Goal: Book appointment/travel/reservation

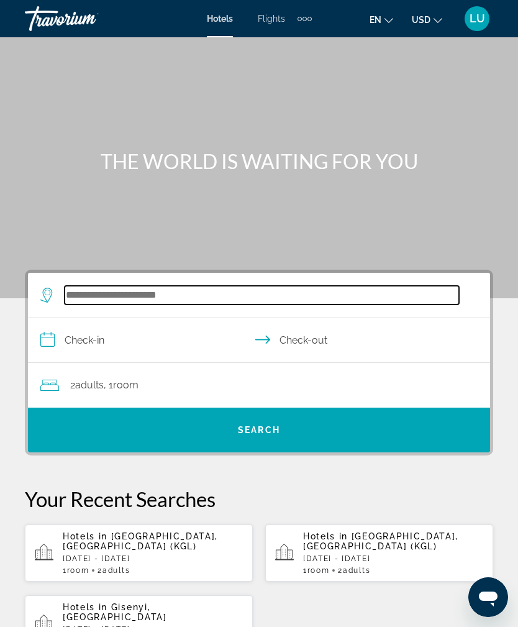
click at [224, 304] on input "Search hotel destination" at bounding box center [262, 295] width 395 height 19
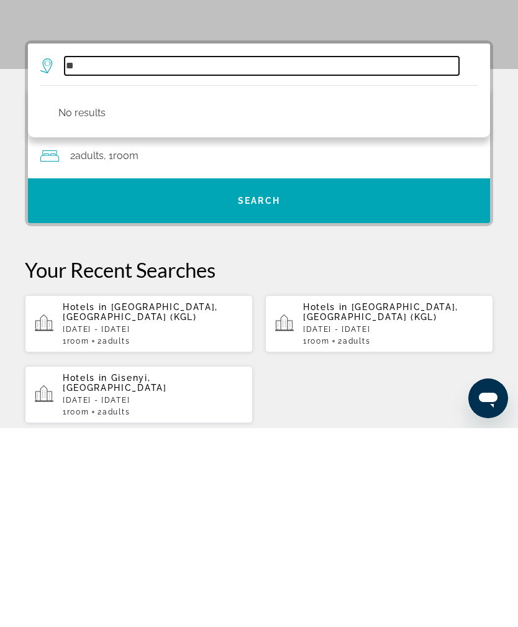
type input "*"
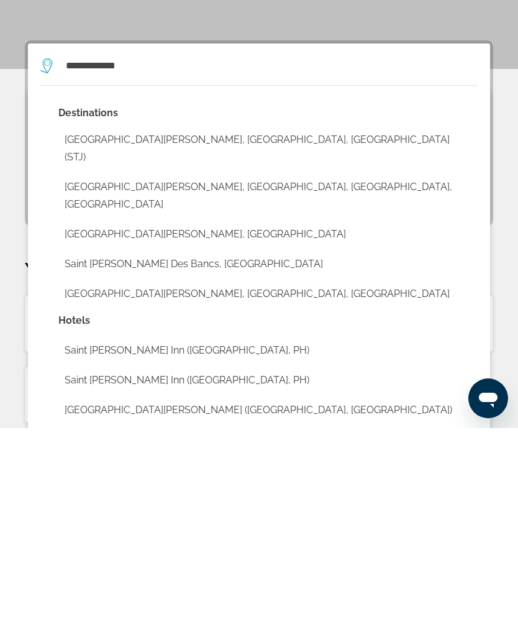
click at [254, 374] on button "Saint Joseph, Benton Harbor, MI, United States" at bounding box center [267, 394] width 419 height 41
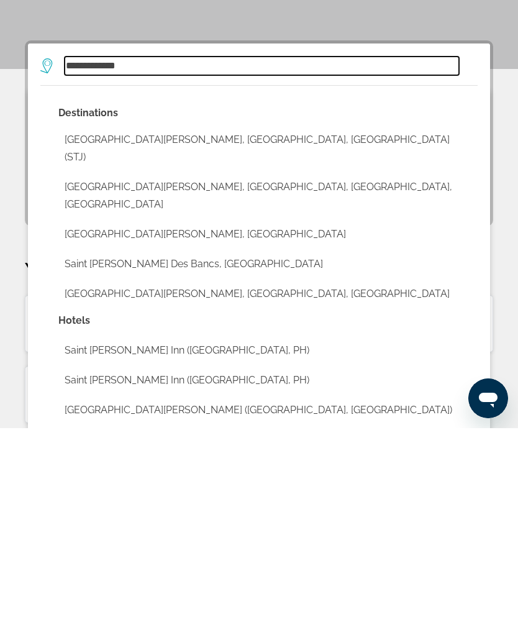
type input "**********"
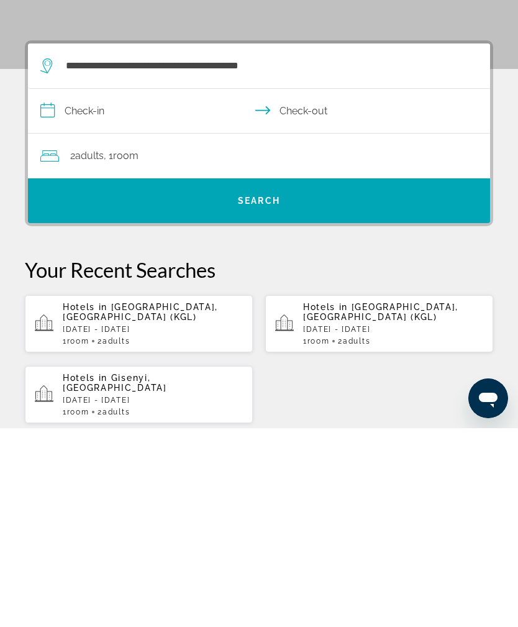
click at [81, 288] on input "**********" at bounding box center [261, 312] width 467 height 48
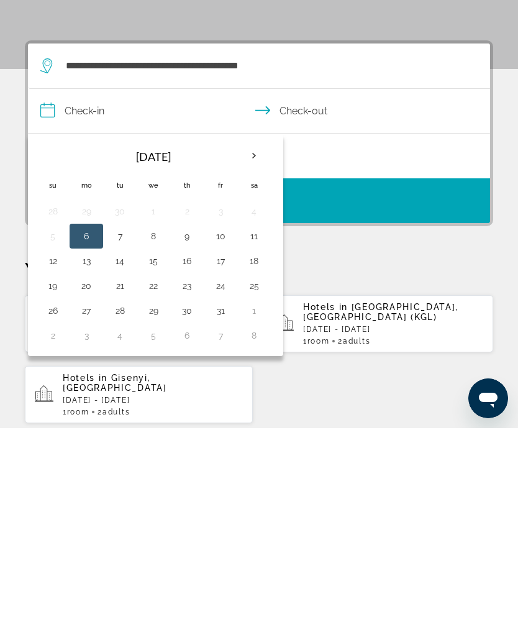
scroll to position [229, 0]
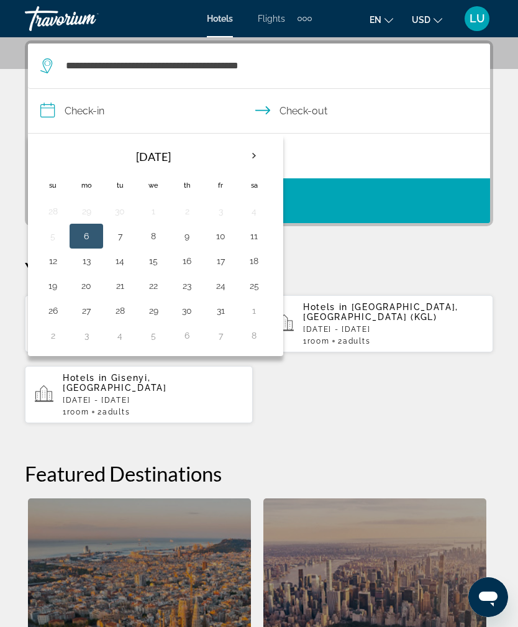
click at [255, 265] on button "18" at bounding box center [254, 260] width 20 height 17
click at [91, 283] on button "20" at bounding box center [86, 285] width 20 height 17
type input "**********"
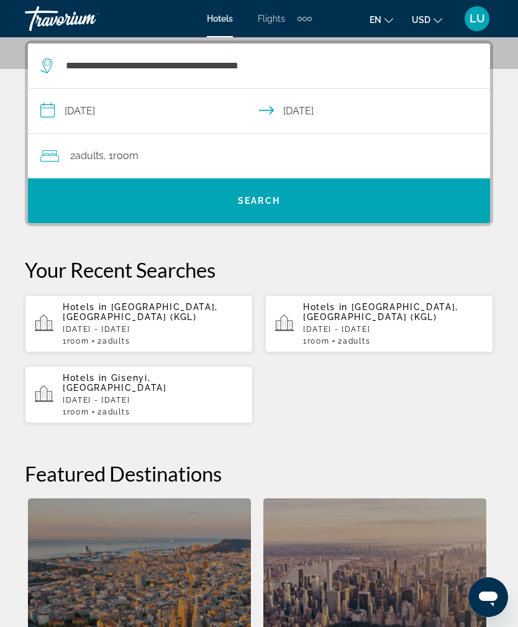
click at [238, 204] on span "Search" at bounding box center [259, 201] width 42 height 10
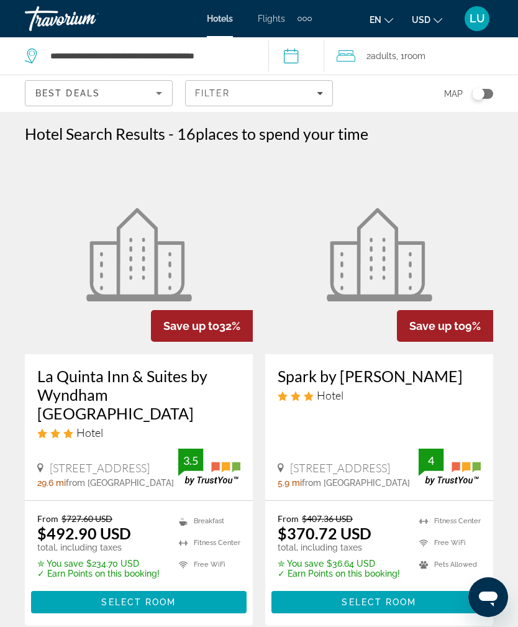
click at [299, 56] on input "**********" at bounding box center [299, 57] width 62 height 41
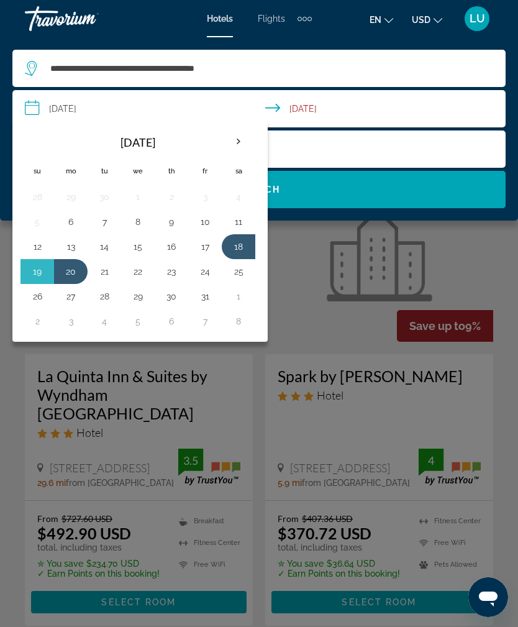
click at [355, 53] on div "**********" at bounding box center [259, 68] width 469 height 37
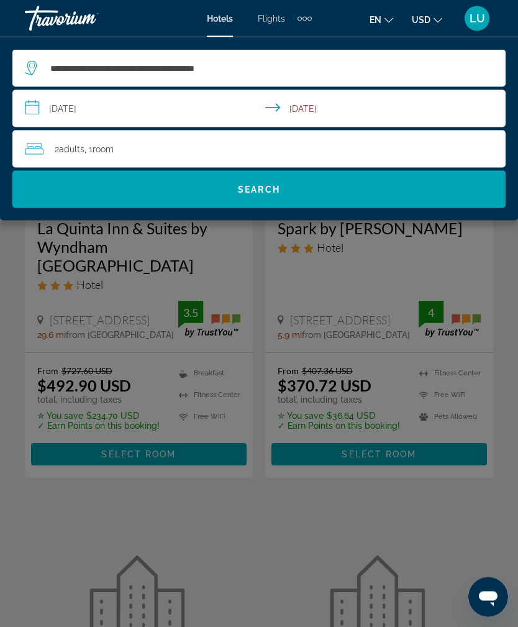
scroll to position [147, 0]
click at [178, 447] on div "Main content" at bounding box center [259, 313] width 518 height 627
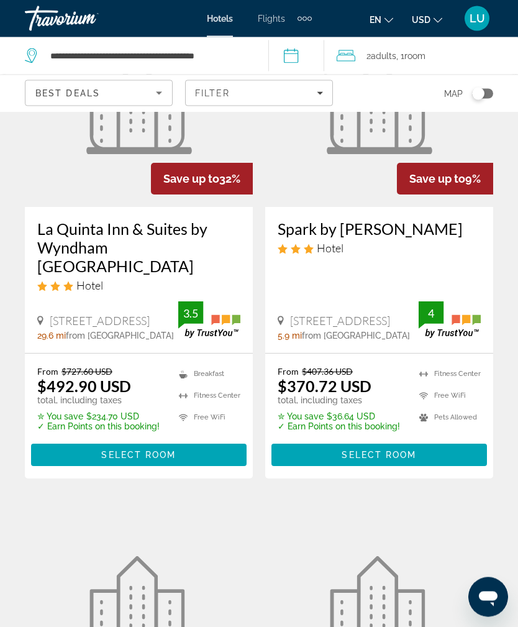
scroll to position [147, 0]
click at [181, 455] on span "Main content" at bounding box center [139, 455] width 216 height 30
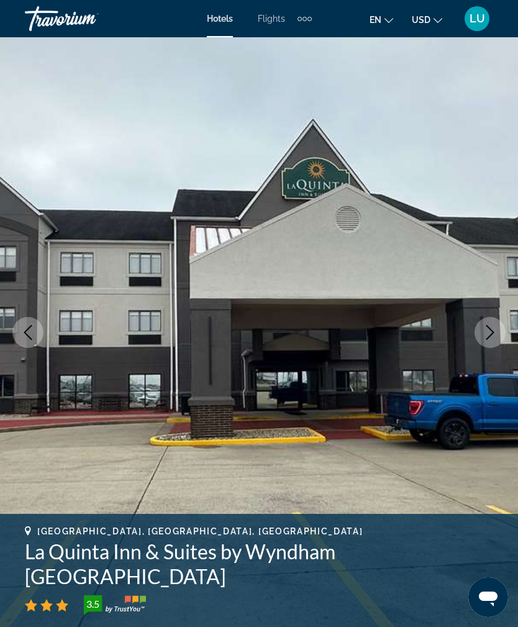
click at [22, 330] on icon "Previous image" at bounding box center [28, 332] width 15 height 15
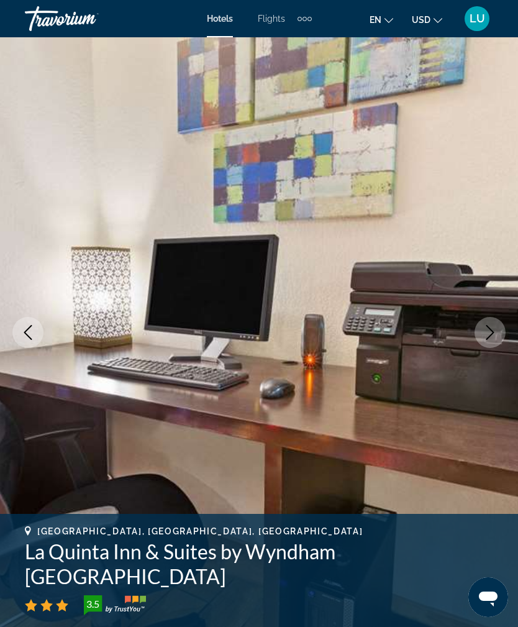
click at [26, 327] on icon "Previous image" at bounding box center [28, 332] width 15 height 15
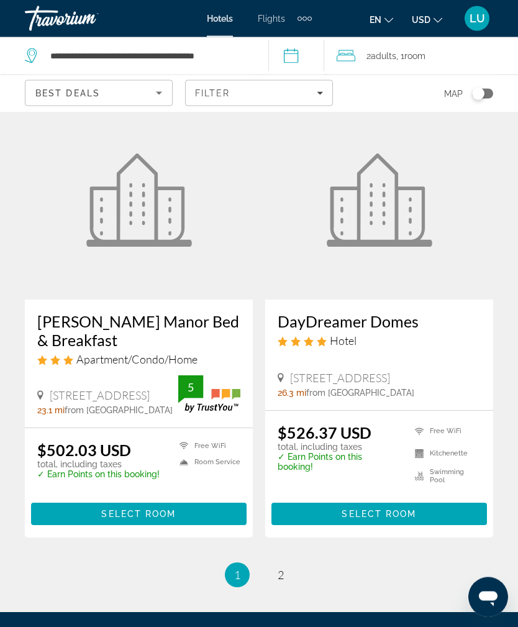
scroll to position [2568, 0]
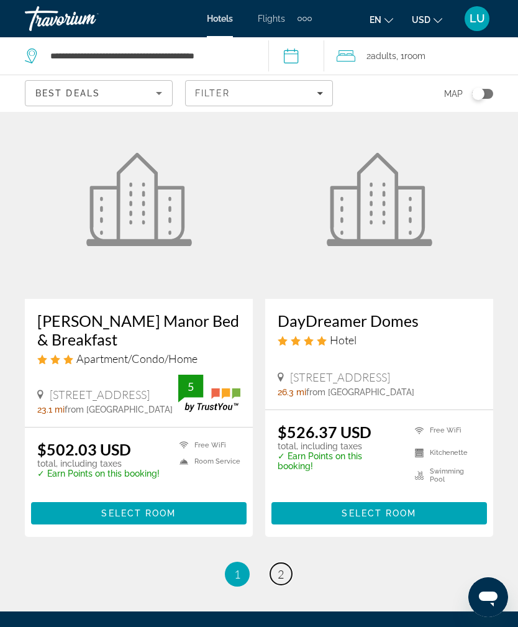
click at [281, 567] on span "2" at bounding box center [281, 574] width 6 height 14
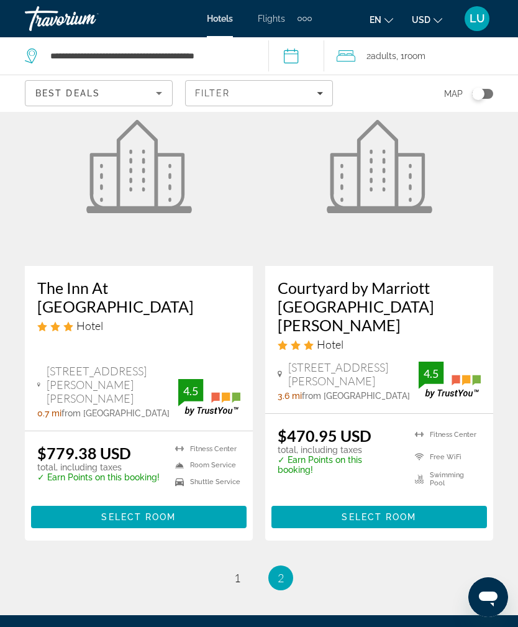
scroll to position [549, 0]
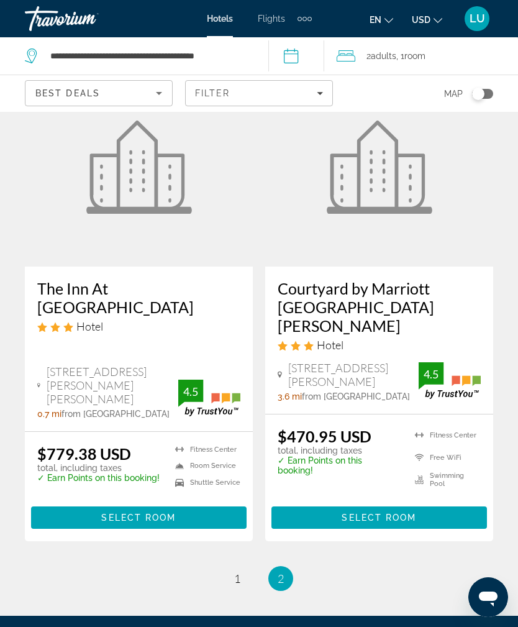
click at [159, 96] on icon "Sort by" at bounding box center [159, 93] width 15 height 15
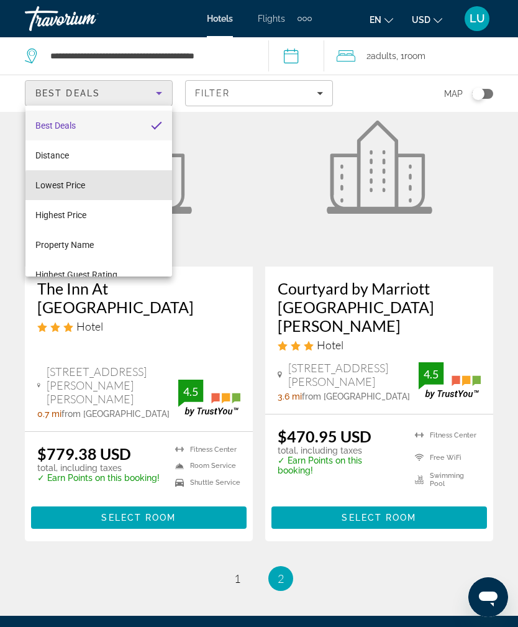
click at [127, 188] on mat-option "Lowest Price" at bounding box center [98, 185] width 147 height 30
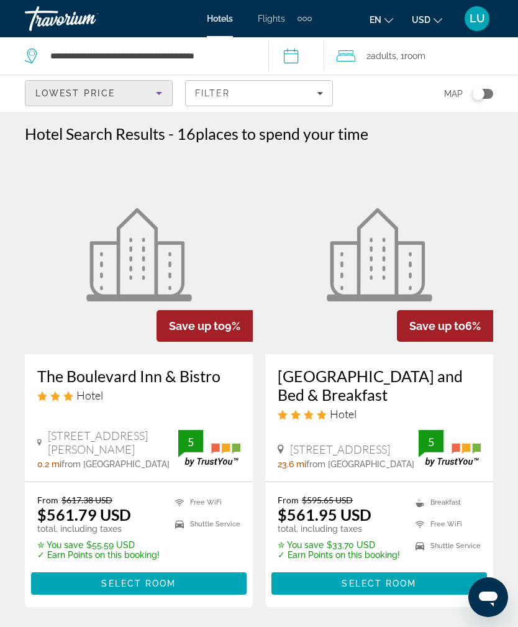
click at [275, 17] on span "Flights" at bounding box center [271, 19] width 27 height 10
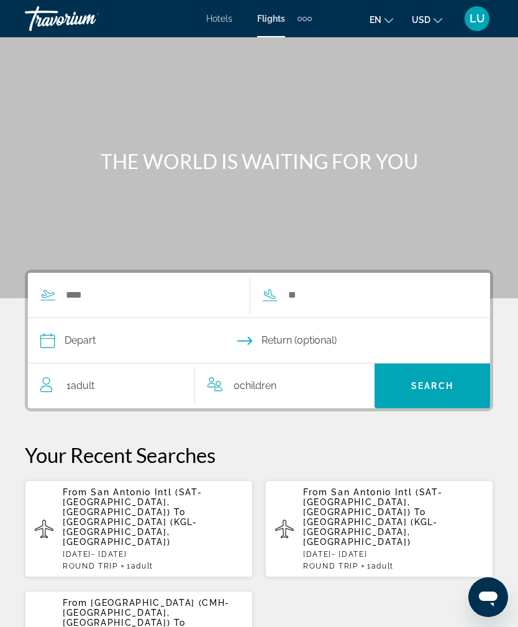
click at [222, 22] on span "Hotels" at bounding box center [219, 19] width 26 height 10
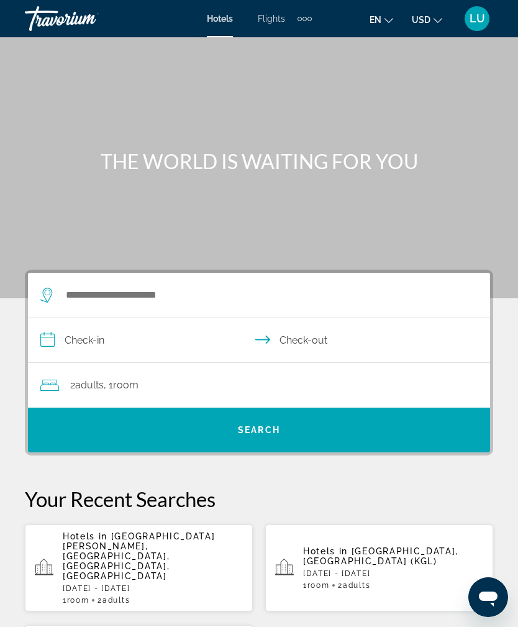
click at [273, 23] on span "Flights" at bounding box center [271, 19] width 27 height 10
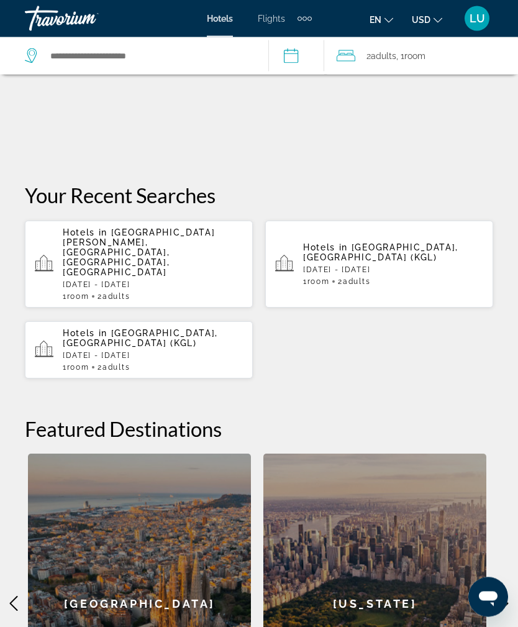
scroll to position [533, 0]
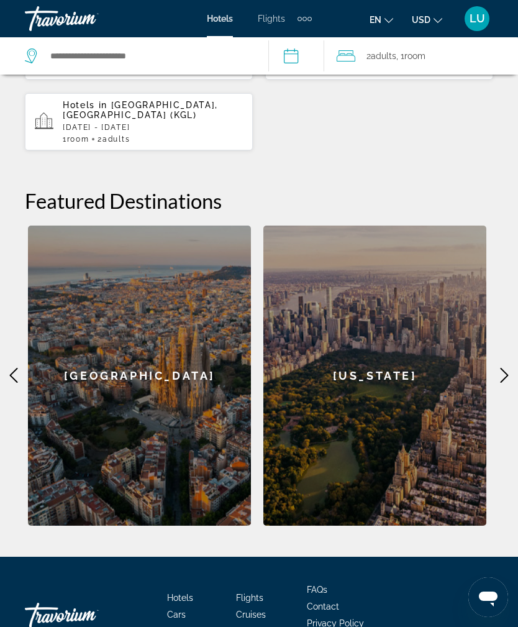
click at [322, 601] on span "Contact" at bounding box center [323, 606] width 32 height 10
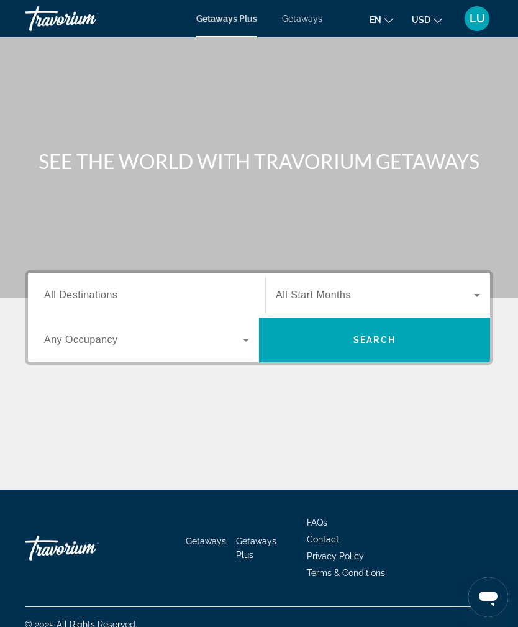
click at [467, 291] on span "Search widget" at bounding box center [375, 295] width 198 height 15
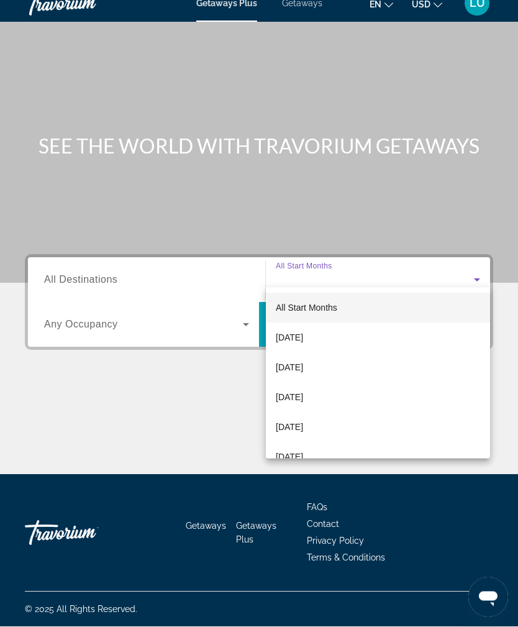
scroll to position [40, 0]
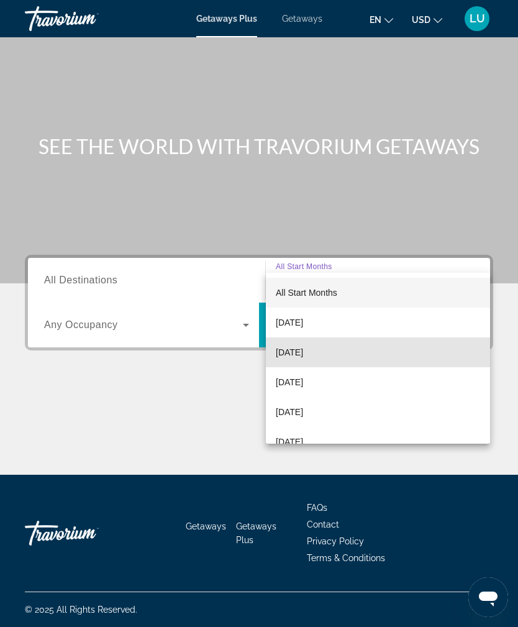
click at [303, 357] on span "[DATE]" at bounding box center [289, 352] width 27 height 15
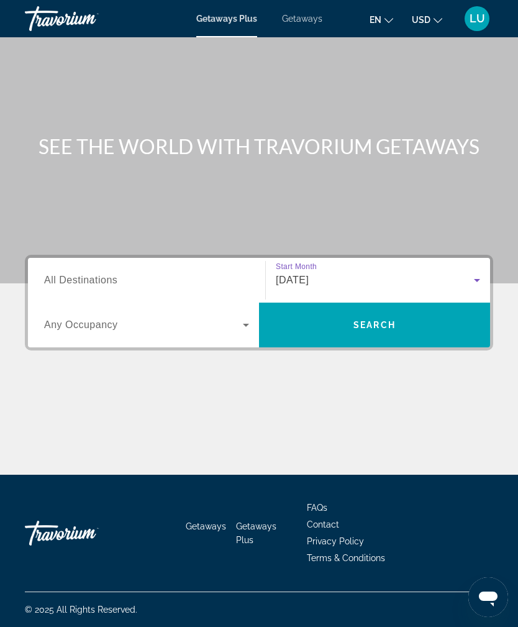
click at [76, 275] on span "All Destinations" at bounding box center [80, 280] width 73 height 11
click at [76, 273] on input "Destination All Destinations" at bounding box center [146, 280] width 205 height 15
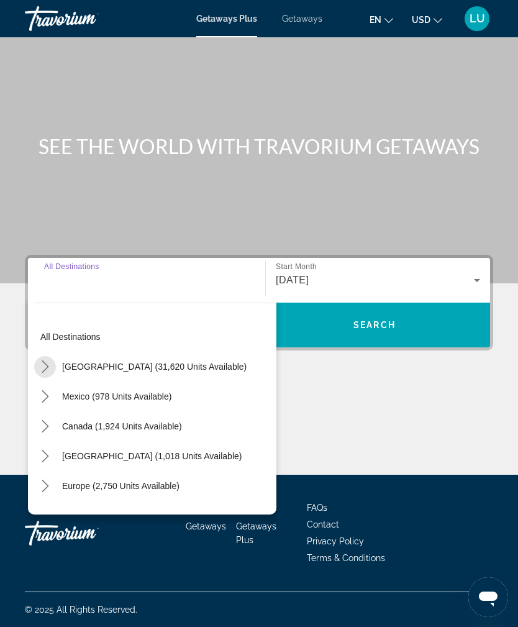
click at [38, 356] on mat-icon "Toggle United States (31,620 units available) submenu" at bounding box center [45, 367] width 22 height 22
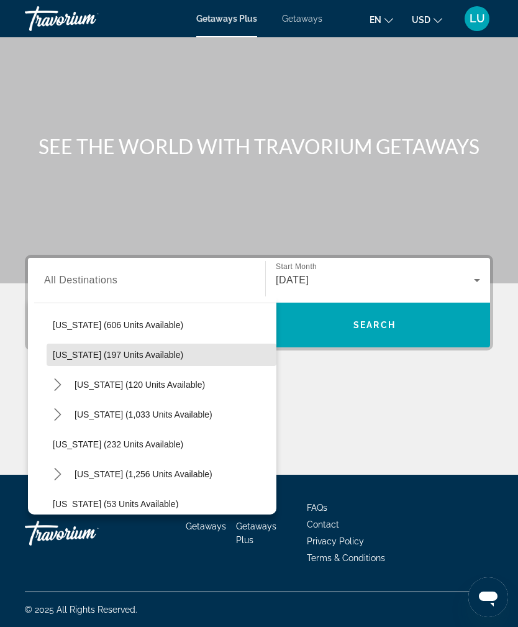
scroll to position [728, 0]
click at [75, 339] on span "Select destination: New Mexico (197 units available)" at bounding box center [162, 354] width 230 height 30
type input "**********"
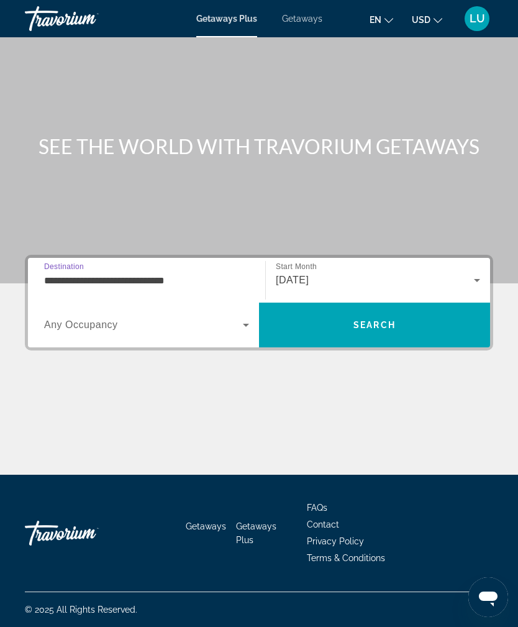
click at [244, 318] on icon "Search widget" at bounding box center [246, 325] width 15 height 15
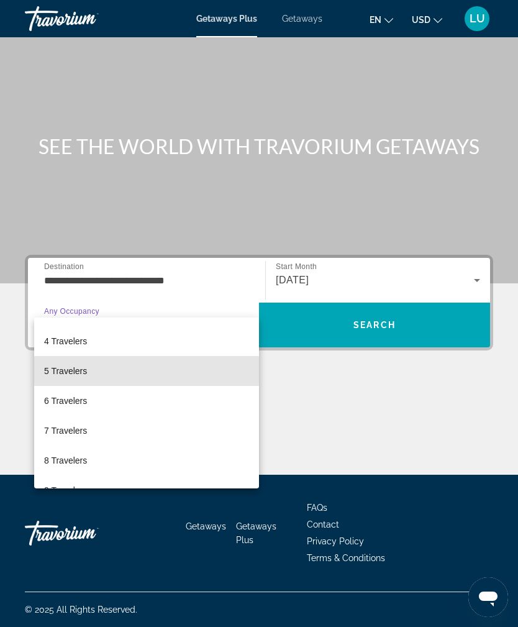
scroll to position [86, 0]
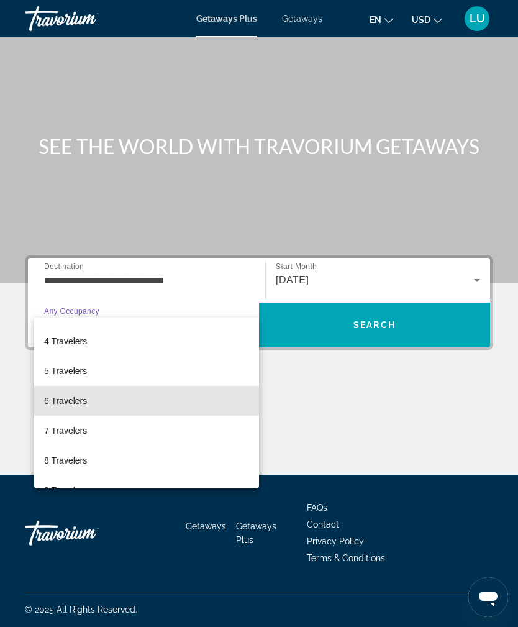
click at [157, 401] on mat-option "6 Travelers" at bounding box center [146, 401] width 225 height 30
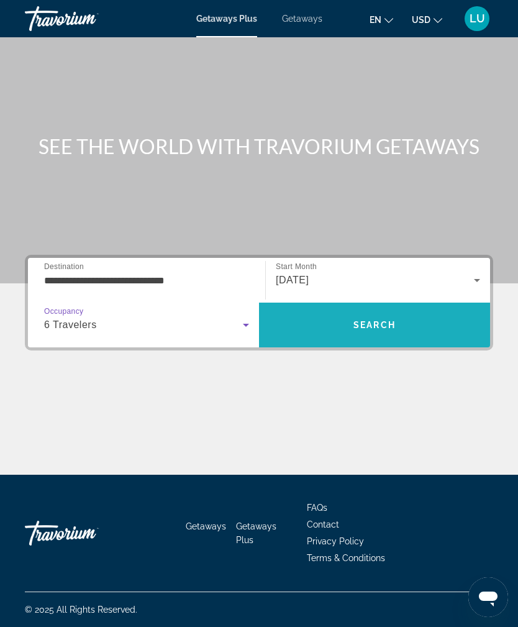
click at [391, 310] on span "Search" at bounding box center [374, 325] width 231 height 30
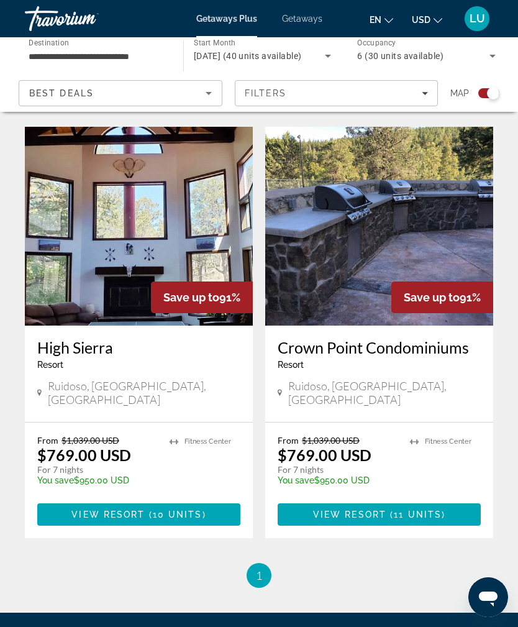
scroll to position [1238, 0]
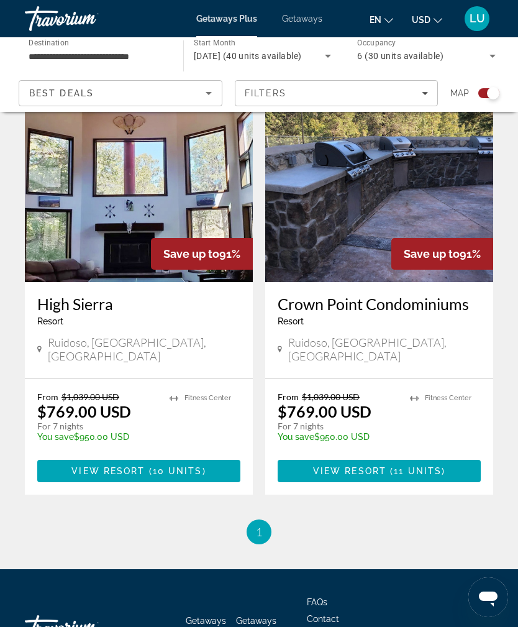
click at [261, 525] on span "1" at bounding box center [259, 532] width 6 height 14
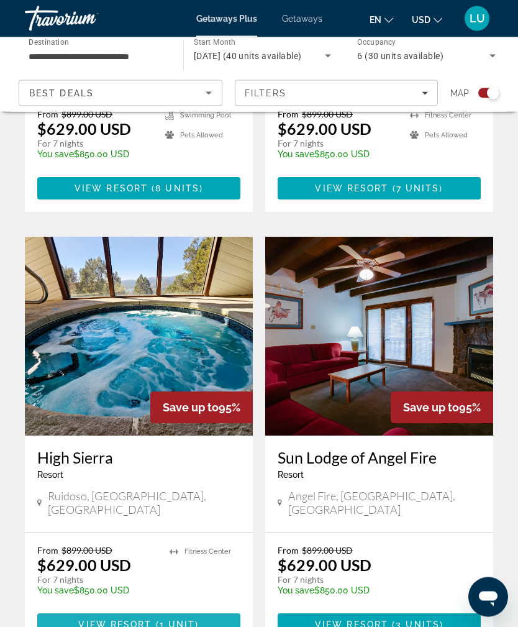
scroll to position [648, 0]
click at [153, 620] on span "Main content" at bounding box center [154, 625] width 4 height 10
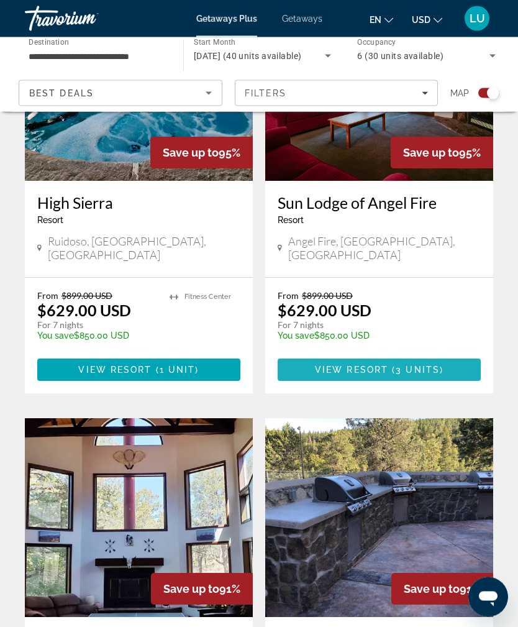
scroll to position [1238, 0]
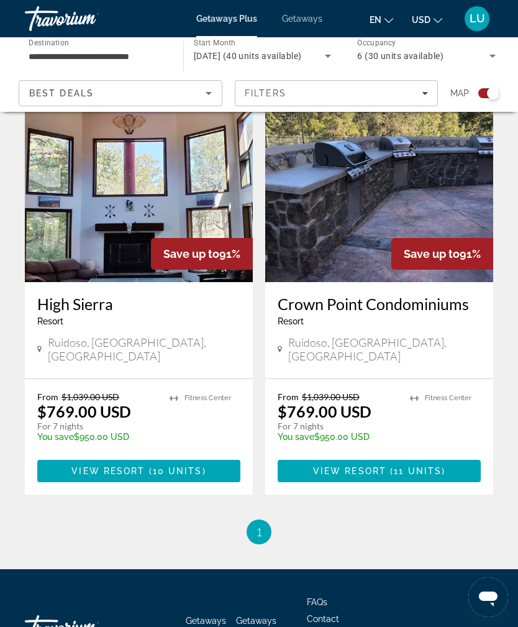
click at [264, 519] on li "You're on page 1" at bounding box center [259, 531] width 25 height 25
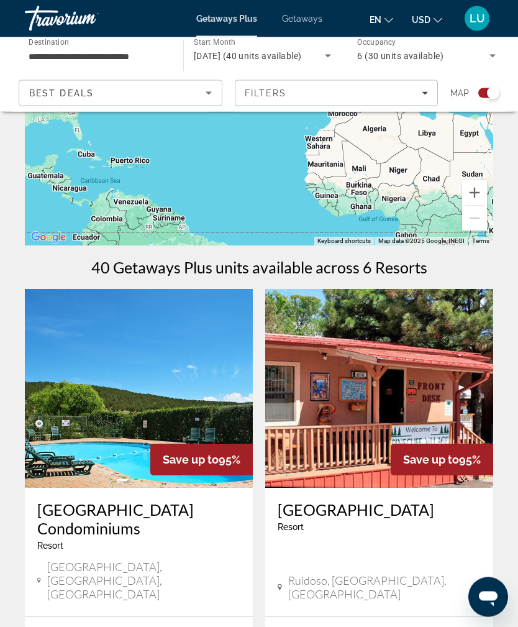
scroll to position [100, 0]
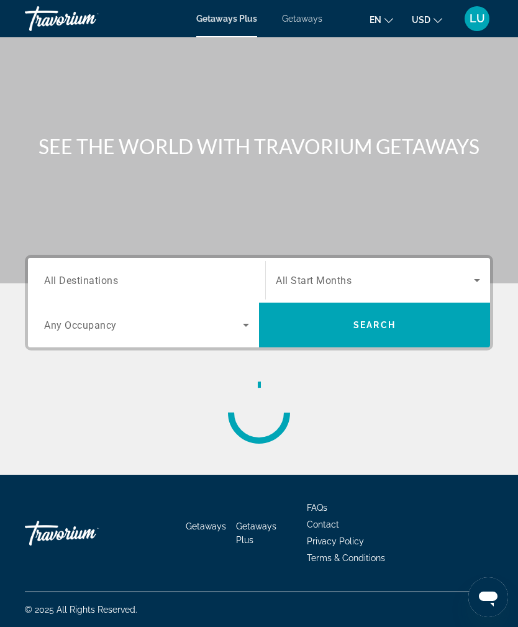
scroll to position [40, 0]
click at [307, 21] on span "Getaways" at bounding box center [302, 19] width 40 height 10
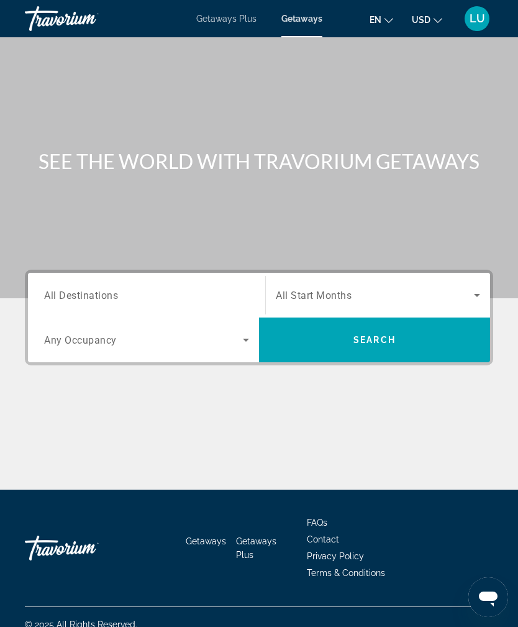
click at [465, 302] on span "Search widget" at bounding box center [375, 295] width 198 height 15
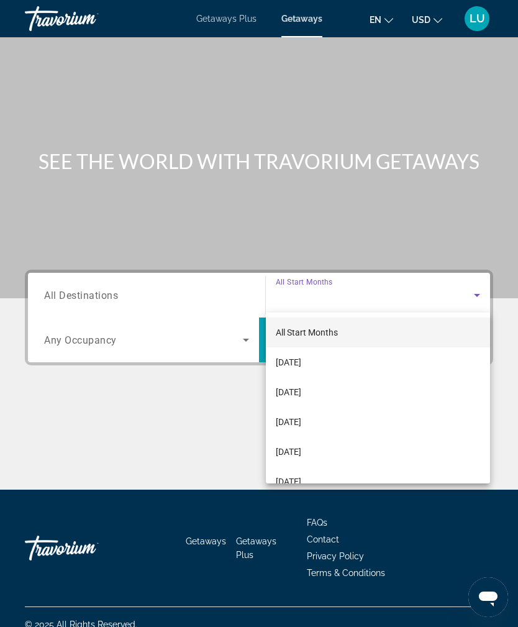
scroll to position [40, 0]
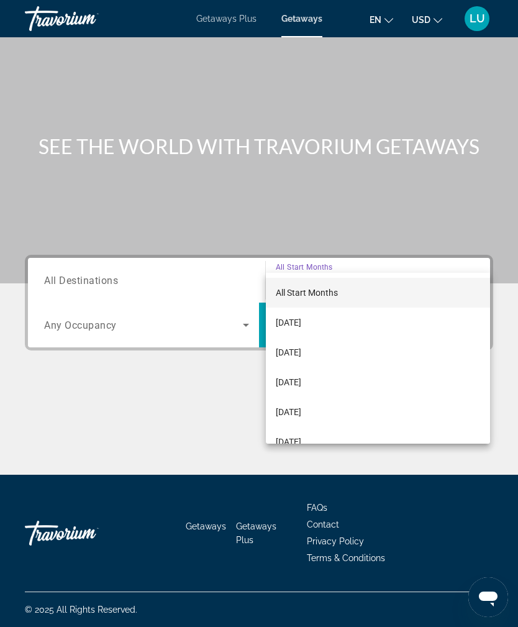
click at [345, 388] on mat-option "[DATE]" at bounding box center [378, 382] width 224 height 30
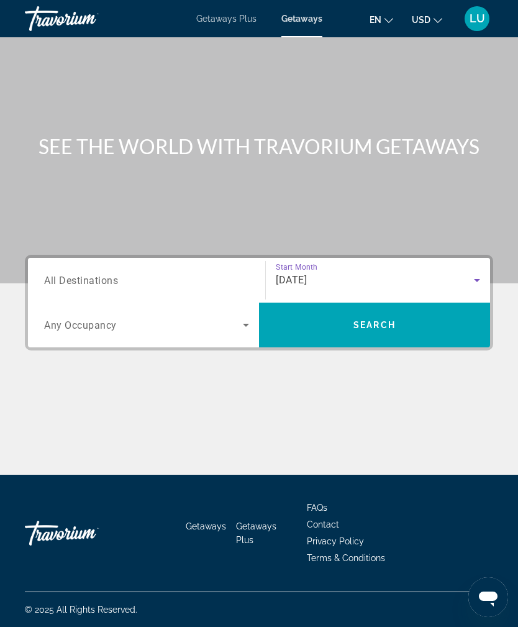
click at [224, 273] on input "Destination All Destinations" at bounding box center [146, 280] width 205 height 15
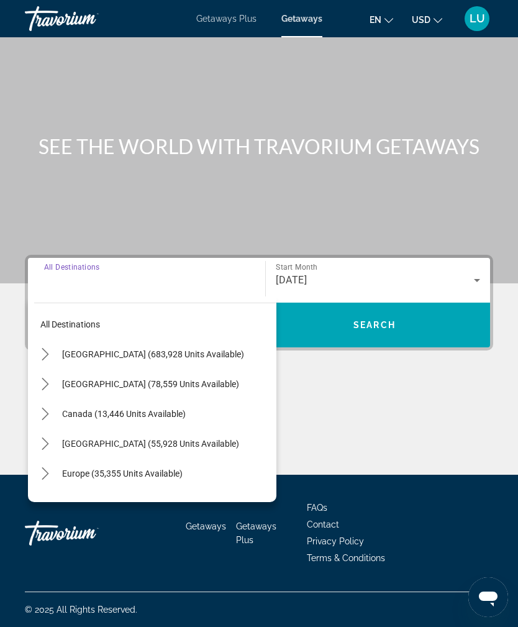
click at [148, 349] on span "[GEOGRAPHIC_DATA] (683,928 units available)" at bounding box center [153, 354] width 182 height 10
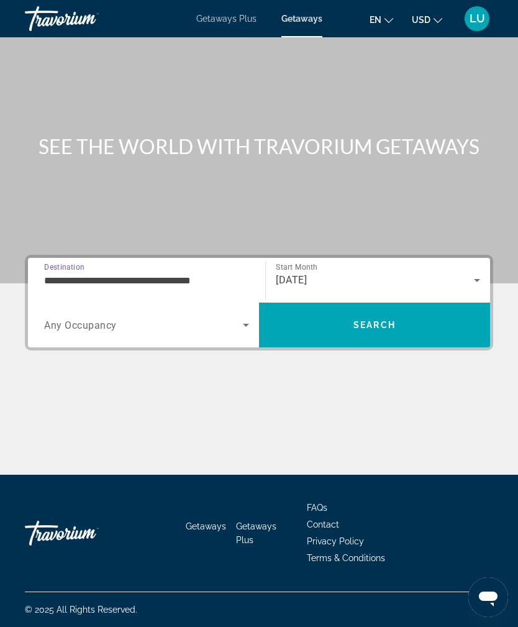
click at [223, 273] on input "**********" at bounding box center [146, 280] width 205 height 15
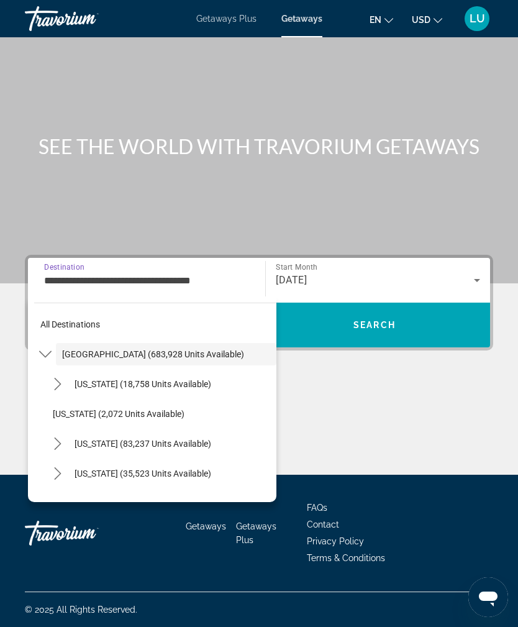
scroll to position [0, 0]
click at [53, 344] on mat-icon "Toggle United States (683,928 units available) submenu" at bounding box center [45, 355] width 22 height 22
click at [47, 344] on mat-icon "Toggle United States (683,928 units available) submenu" at bounding box center [45, 355] width 22 height 22
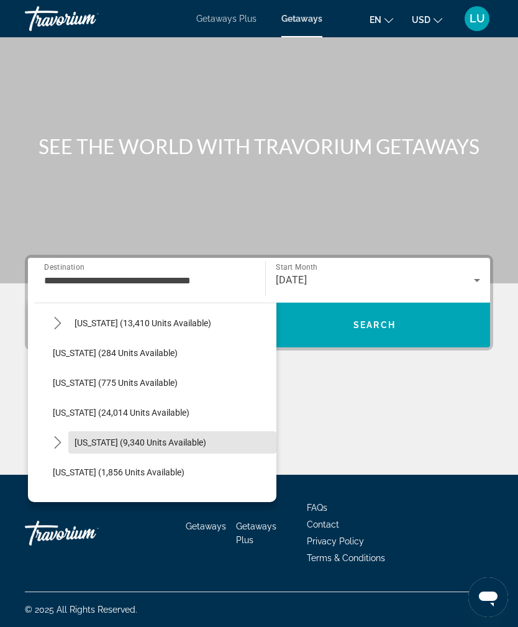
scroll to position [836, 0]
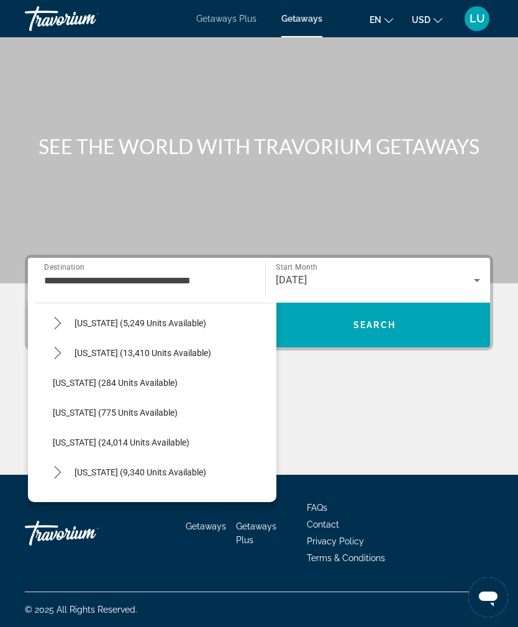
click at [131, 378] on span "[US_STATE] (284 units available)" at bounding box center [115, 383] width 125 height 10
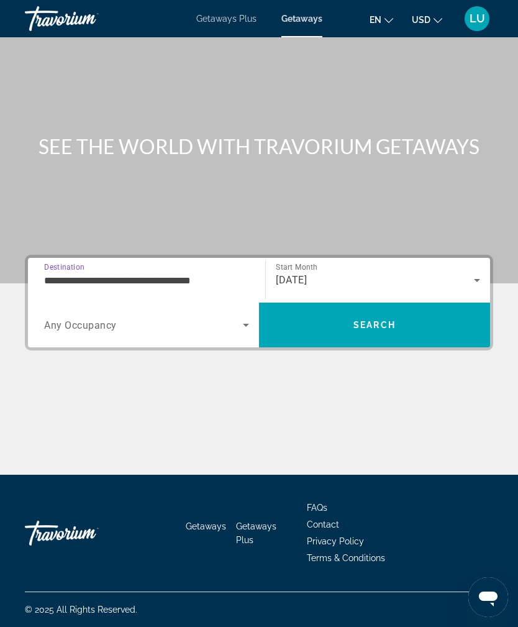
type input "**********"
click at [243, 318] on icon "Search widget" at bounding box center [246, 325] width 15 height 15
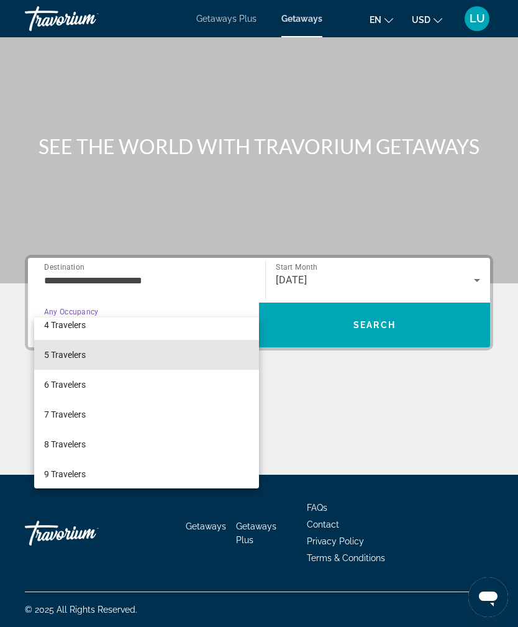
scroll to position [103, 0]
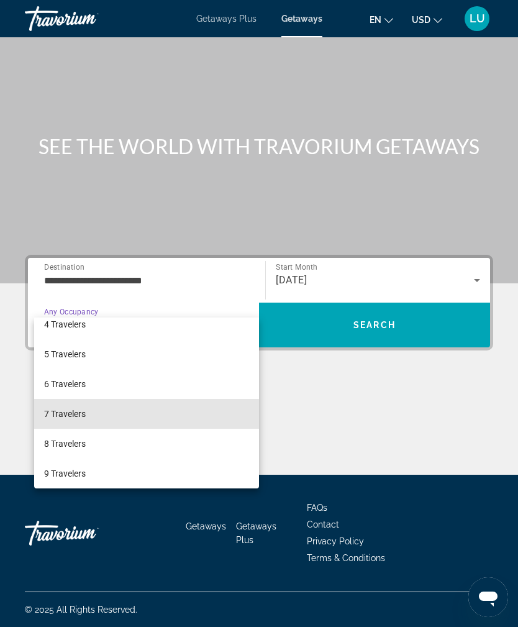
click at [144, 417] on mat-option "7 Travelers" at bounding box center [146, 414] width 225 height 30
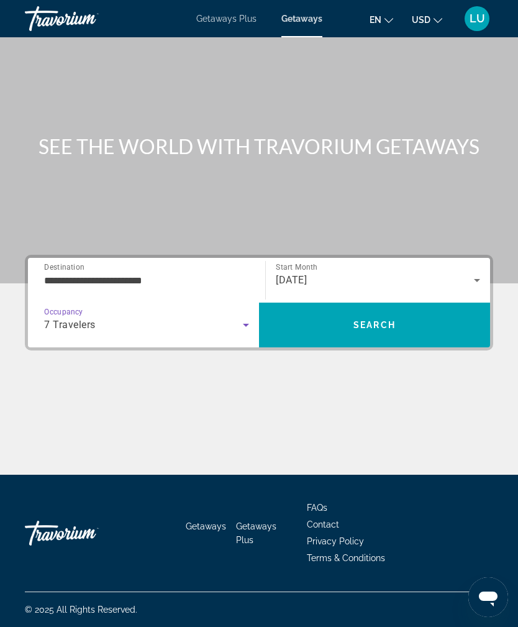
click at [370, 310] on span "Search" at bounding box center [374, 325] width 231 height 30
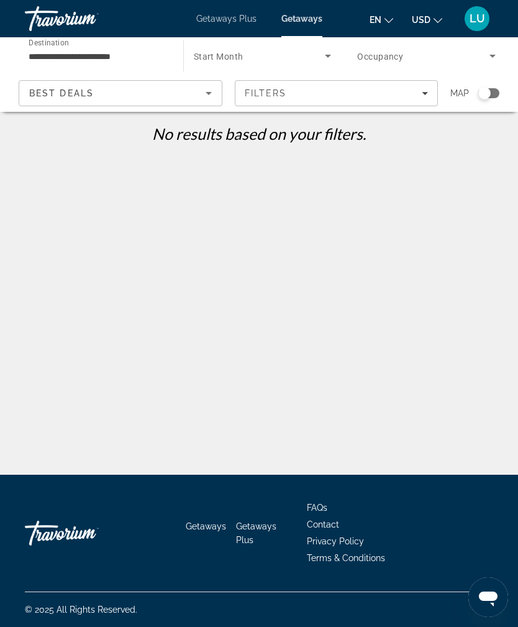
click at [491, 139] on p "No results based on your filters." at bounding box center [259, 133] width 481 height 19
click at [495, 132] on p "No results based on your filters." at bounding box center [259, 133] width 481 height 19
click at [490, 134] on p "No results based on your filters." at bounding box center [259, 133] width 481 height 19
click at [494, 134] on p "No results based on your filters." at bounding box center [259, 133] width 481 height 19
click at [427, 100] on span "Filters" at bounding box center [336, 93] width 203 height 30
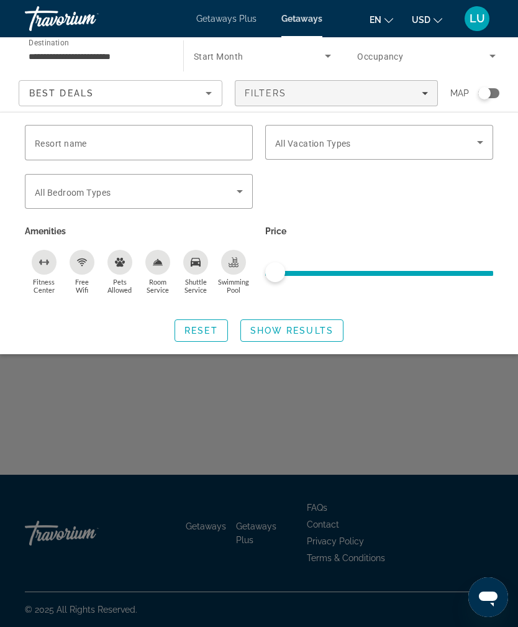
click at [436, 145] on span "Search widget" at bounding box center [376, 142] width 202 height 15
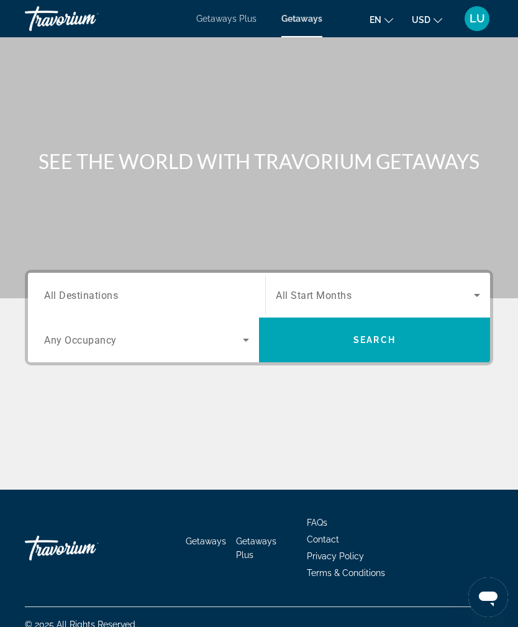
click at [367, 301] on span "Search widget" at bounding box center [375, 295] width 198 height 15
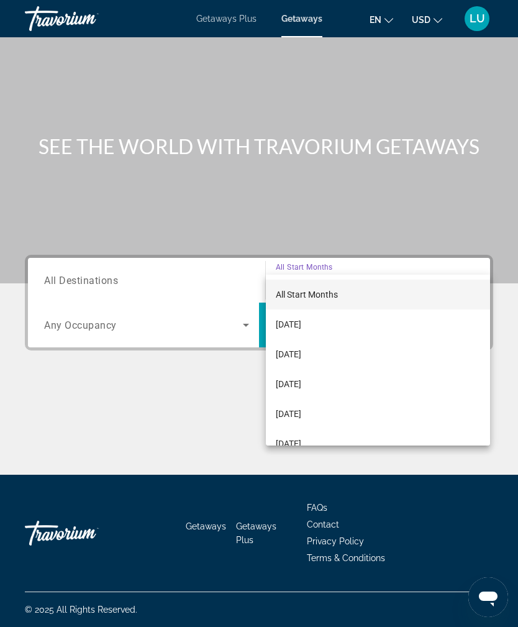
scroll to position [40, 0]
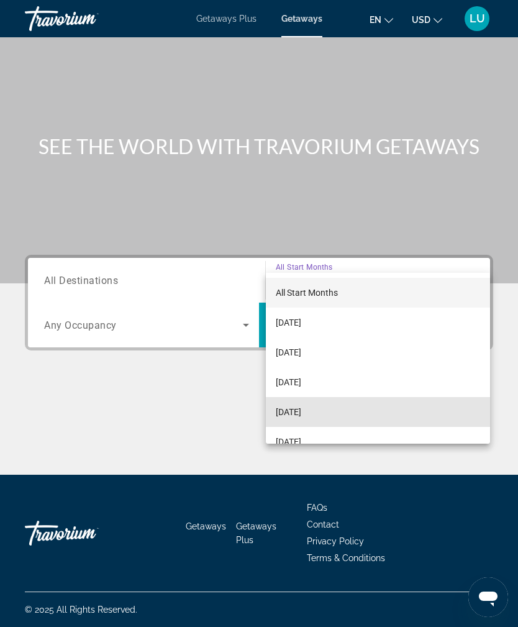
click at [327, 421] on mat-option "[DATE]" at bounding box center [378, 412] width 224 height 30
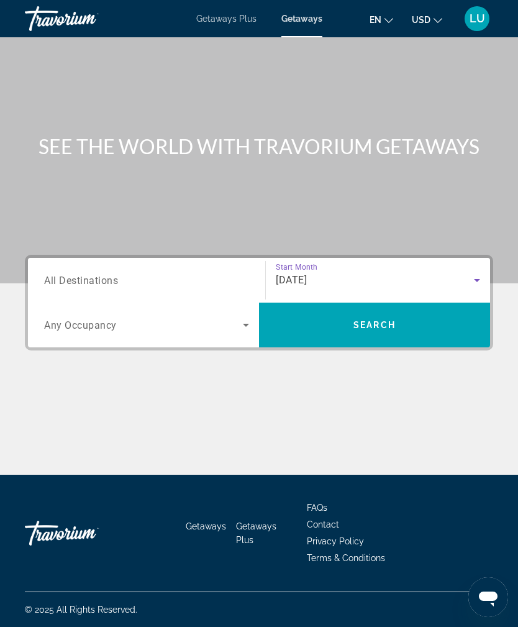
click at [245, 318] on icon "Search widget" at bounding box center [246, 325] width 15 height 15
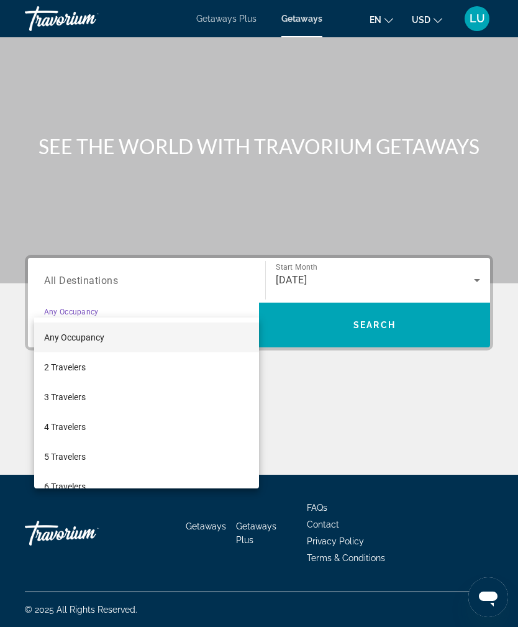
click at [225, 287] on div at bounding box center [259, 313] width 518 height 627
